Goal: Task Accomplishment & Management: Manage account settings

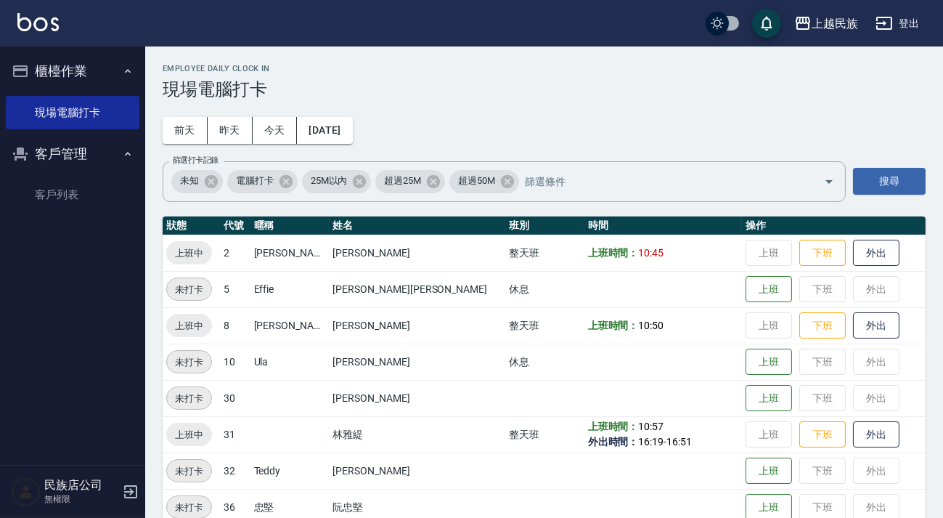
click at [44, 23] on img at bounding box center [37, 22] width 41 height 18
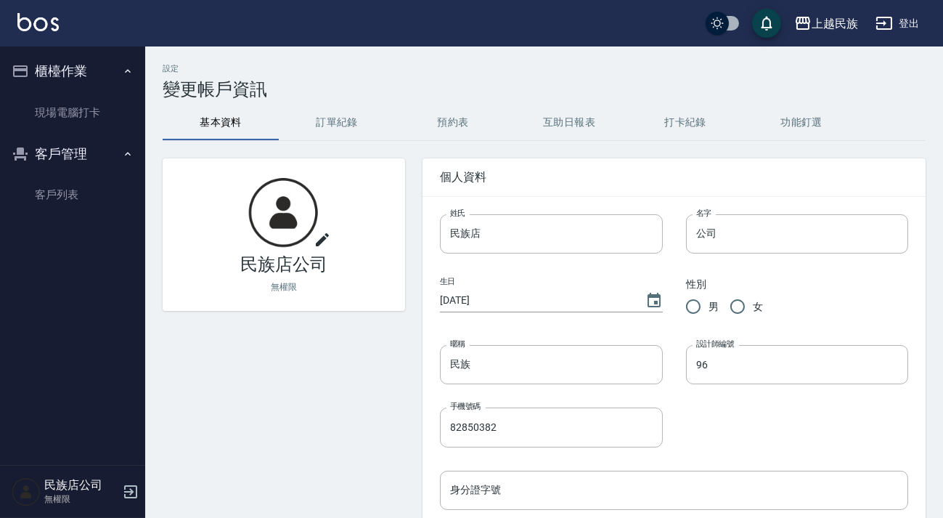
drag, startPoint x: 909, startPoint y: 42, endPoint x: 909, endPoint y: 23, distance: 19.6
click at [909, 41] on div "上越民族 登出" at bounding box center [471, 23] width 943 height 46
click at [909, 23] on button "登出" at bounding box center [898, 23] width 56 height 27
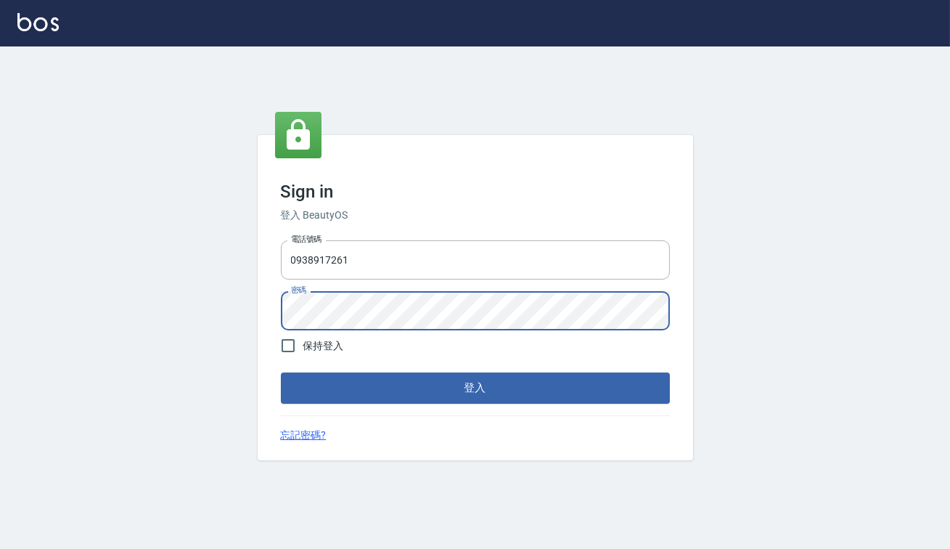
click at [281, 372] on button "登入" at bounding box center [475, 387] width 389 height 30
